Goal: Transaction & Acquisition: Purchase product/service

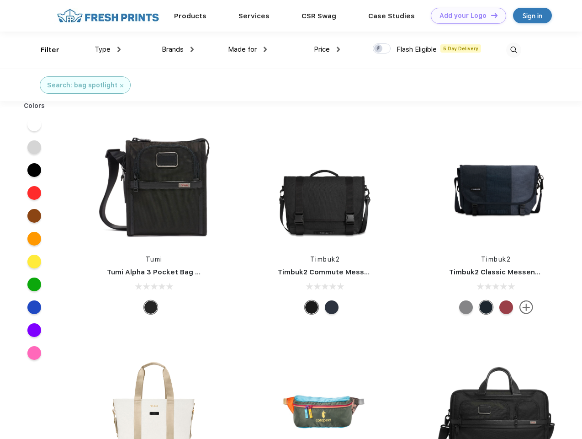
scroll to position [0, 0]
click at [465, 16] on link "Add your Logo Design Tool" at bounding box center [468, 16] width 75 height 16
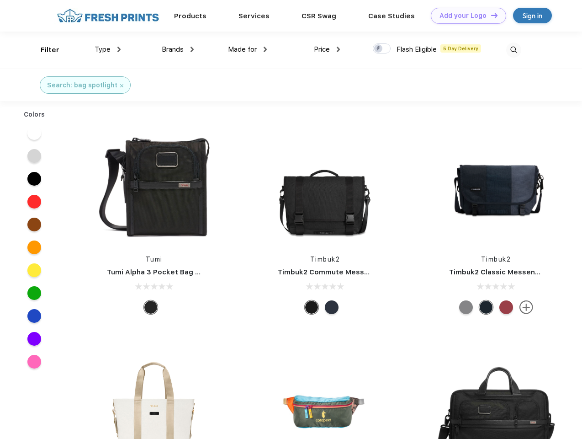
click at [0, 0] on div "Design Tool" at bounding box center [0, 0] width 0 height 0
click at [490, 15] on link "Add your Logo Design Tool" at bounding box center [468, 16] width 75 height 16
click at [44, 50] on div "Filter" at bounding box center [50, 50] width 19 height 11
click at [108, 49] on span "Type" at bounding box center [103, 49] width 16 height 8
click at [178, 49] on span "Brands" at bounding box center [173, 49] width 22 height 8
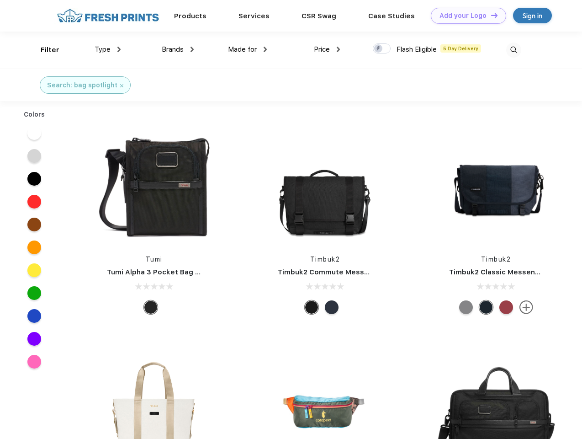
click at [248, 49] on span "Made for" at bounding box center [242, 49] width 29 height 8
click at [327, 49] on span "Price" at bounding box center [322, 49] width 16 height 8
click at [382, 49] on div at bounding box center [382, 48] width 18 height 10
click at [379, 49] on input "checkbox" at bounding box center [376, 46] width 6 height 6
click at [514, 50] on img at bounding box center [513, 49] width 15 height 15
